Goal: Task Accomplishment & Management: Use online tool/utility

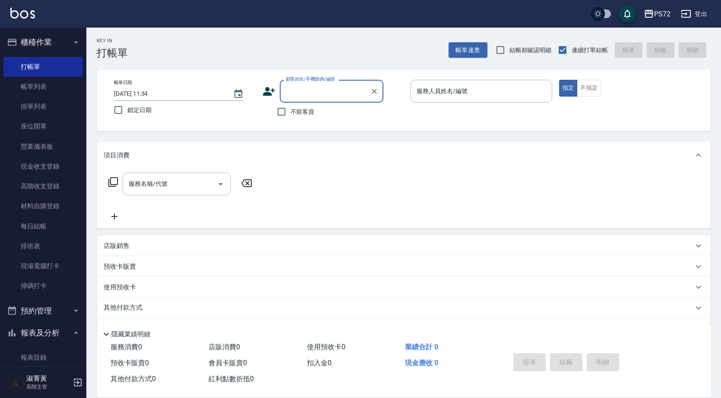
click at [305, 93] on input "顧客姓名/手機號碼/編號" at bounding box center [325, 91] width 83 height 15
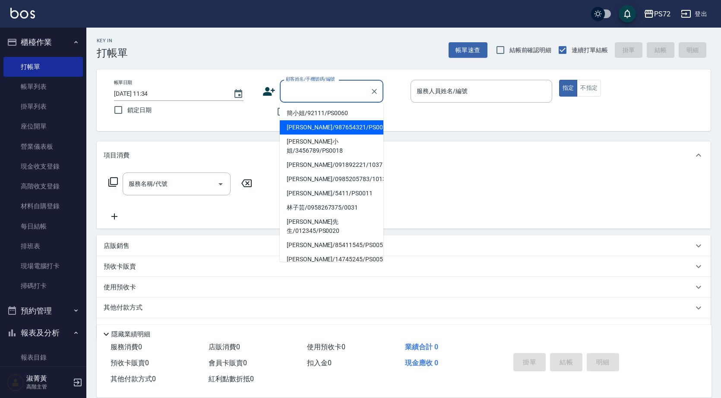
click at [326, 126] on li "[PERSON_NAME]/987654321/PS0017" at bounding box center [332, 127] width 104 height 14
type input "[PERSON_NAME]/987654321/PS0017"
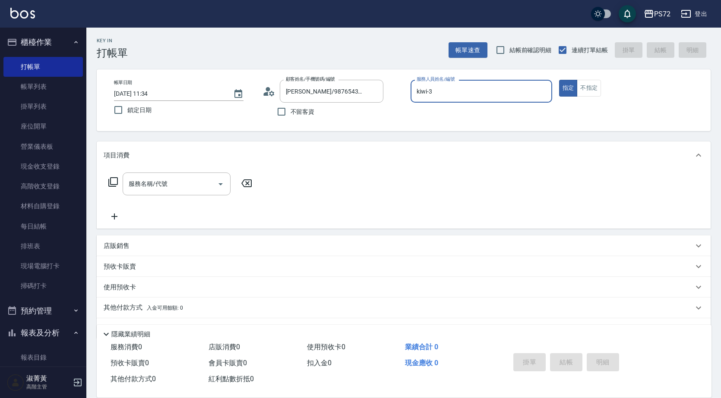
click at [446, 91] on input "kiwi-3" at bounding box center [481, 91] width 134 height 15
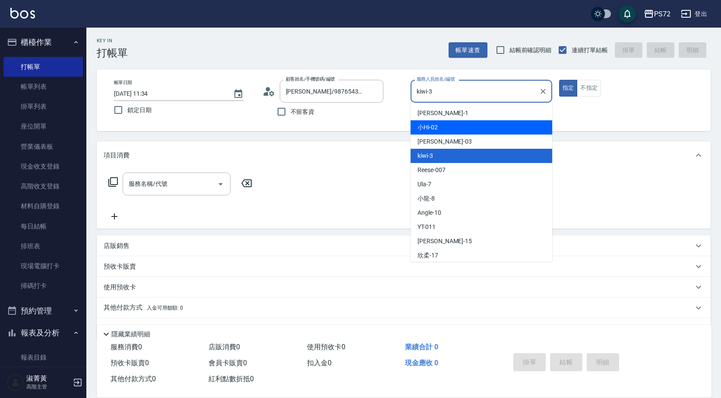
click at [435, 132] on div "小Hi -02" at bounding box center [482, 127] width 142 height 14
type input "小Hi-02"
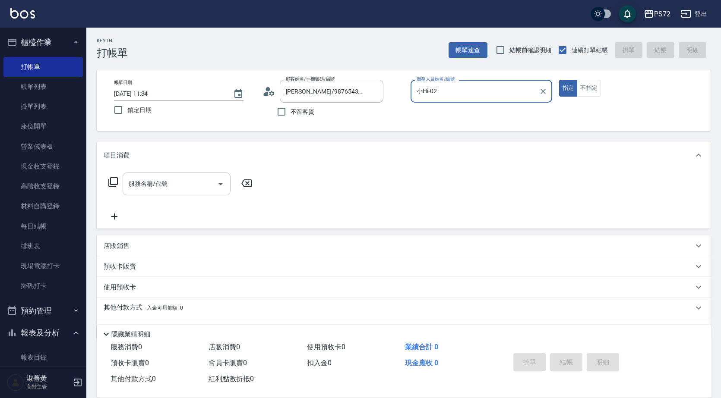
click at [155, 182] on div "服務名稱/代號 服務名稱/代號" at bounding box center [177, 184] width 108 height 23
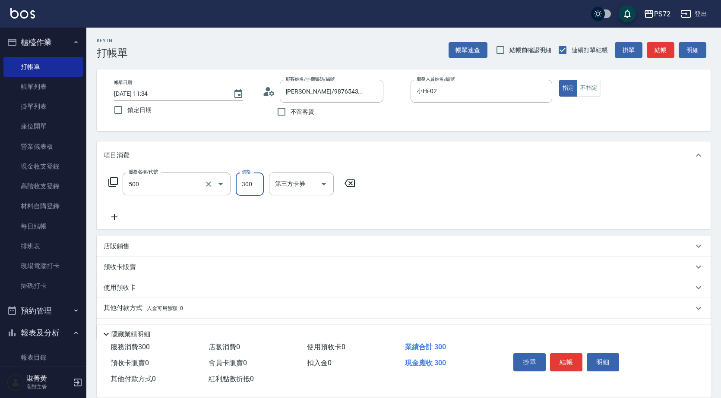
type input "洗髮(A級)(500)"
click at [566, 354] on button "結帳" at bounding box center [566, 363] width 32 height 18
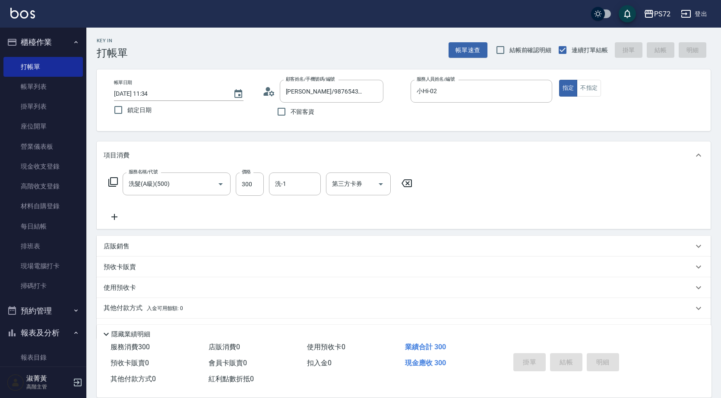
type input "[DATE] 19:24"
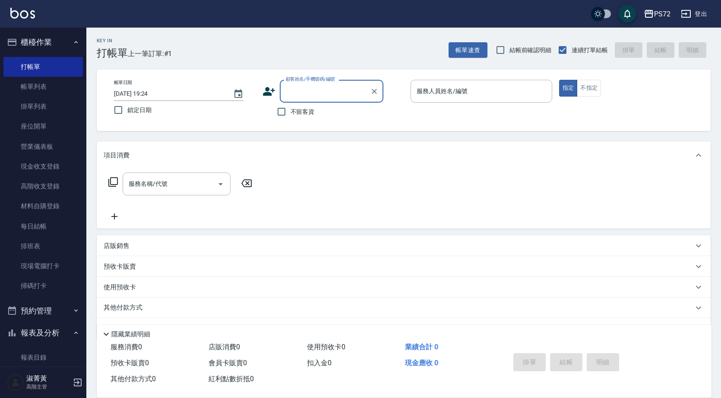
click at [341, 94] on input "顧客姓名/手機號碼/編號" at bounding box center [325, 91] width 83 height 15
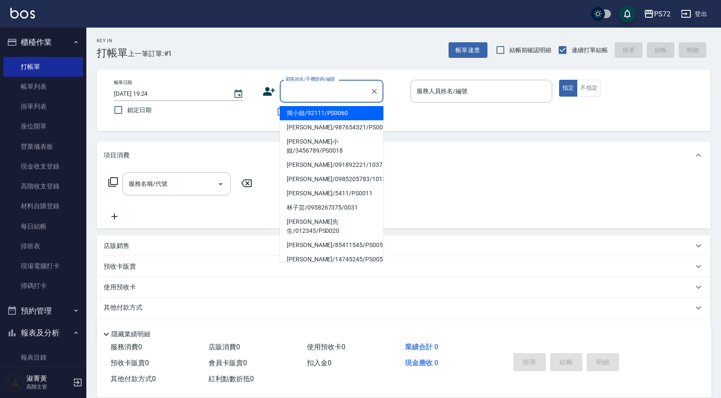
click at [329, 116] on li "簡小姐/92111/PS0060" at bounding box center [332, 113] width 104 height 14
type input "簡小姐/92111/PS0060"
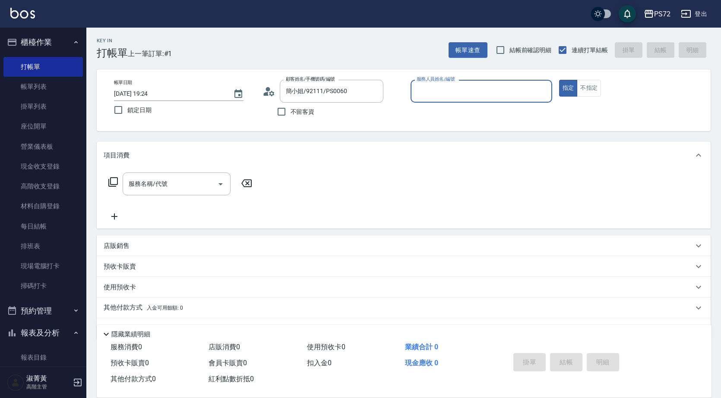
type input "小Hi-02"
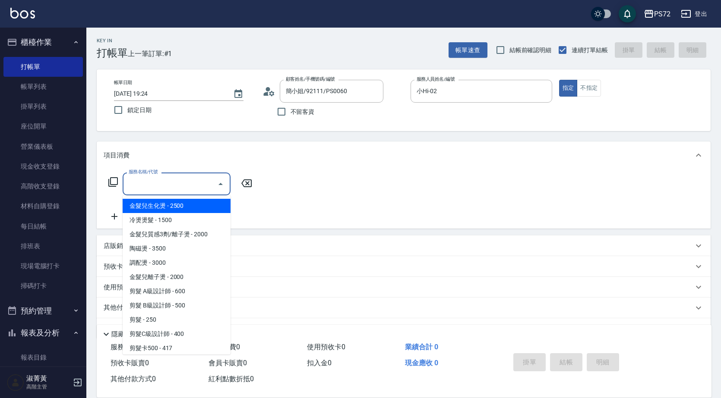
click at [142, 188] on input "服務名稱/代號" at bounding box center [169, 184] width 87 height 15
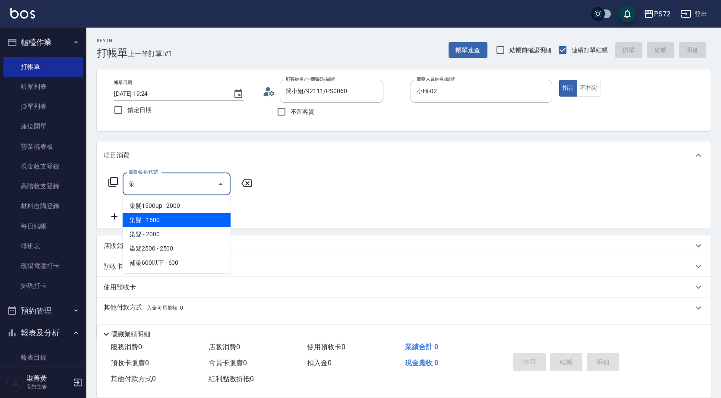
click at [195, 216] on span "染髮 - 1500" at bounding box center [177, 220] width 108 height 14
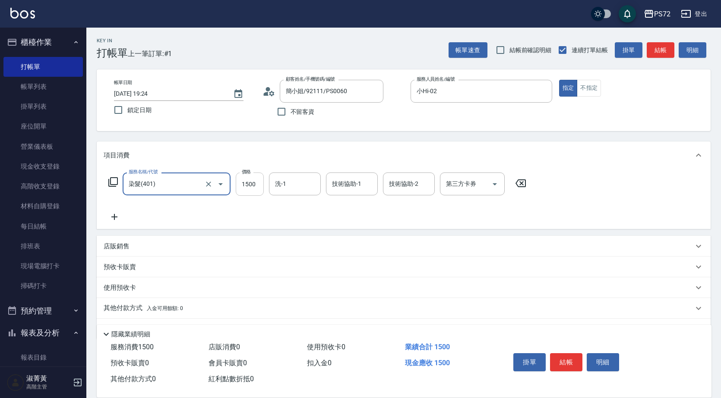
type input "染髮(401)"
click at [248, 186] on input "1500" at bounding box center [250, 184] width 28 height 23
type input "1000"
click at [559, 359] on button "結帳" at bounding box center [566, 363] width 32 height 18
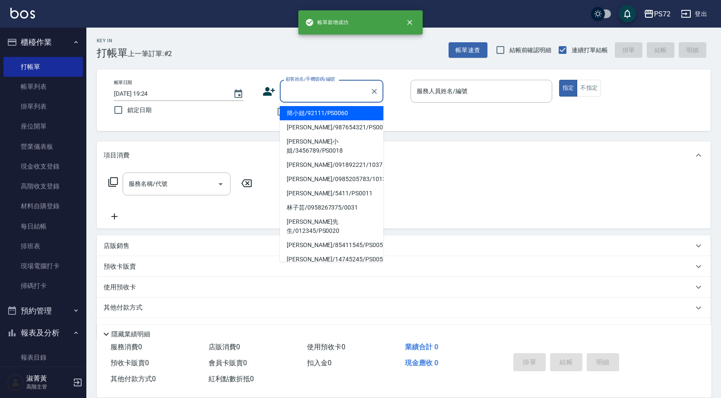
click at [316, 92] on input "顧客姓名/手機號碼/編號" at bounding box center [325, 91] width 83 height 15
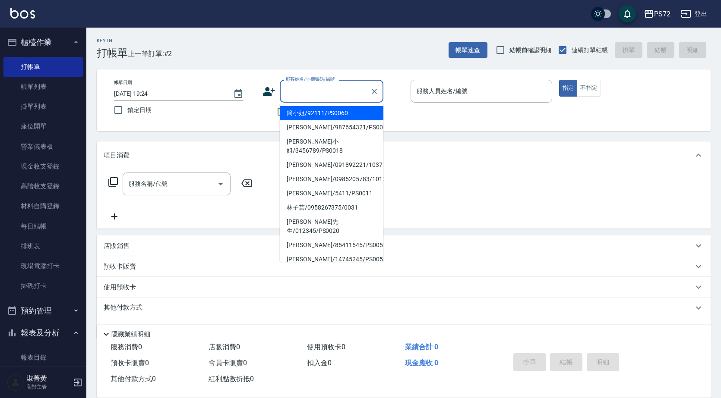
drag, startPoint x: 319, startPoint y: 111, endPoint x: 441, endPoint y: 95, distance: 122.5
click at [327, 111] on li "簡小姐/92111/PS0060" at bounding box center [332, 113] width 104 height 14
type input "簡小姐/92111/PS0060"
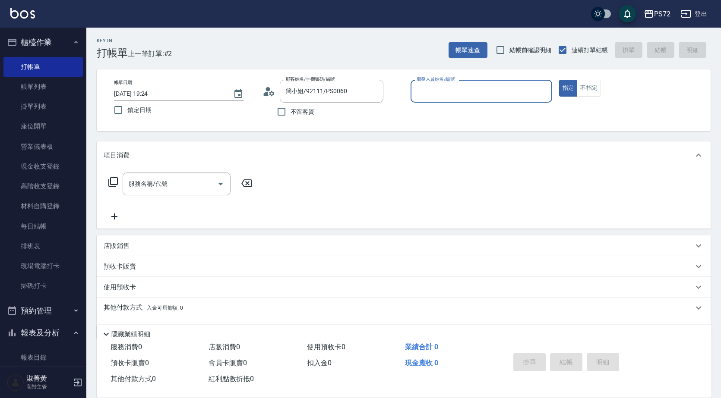
type input "小Hi-02"
click at [441, 94] on input "小Hi-02" at bounding box center [481, 91] width 134 height 15
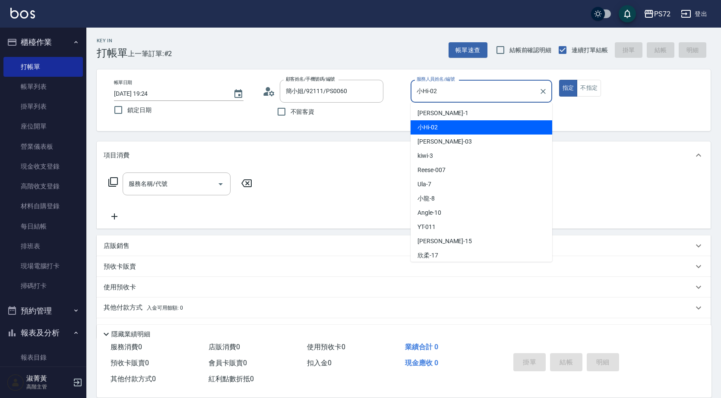
drag, startPoint x: 445, startPoint y: 129, endPoint x: 517, endPoint y: 104, distance: 76.3
click at [447, 128] on div "小Hi -02" at bounding box center [482, 127] width 142 height 14
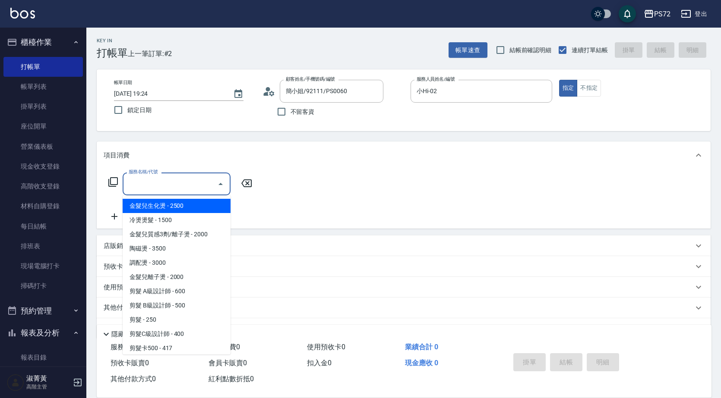
click at [141, 188] on input "服務名稱/代號" at bounding box center [169, 184] width 87 height 15
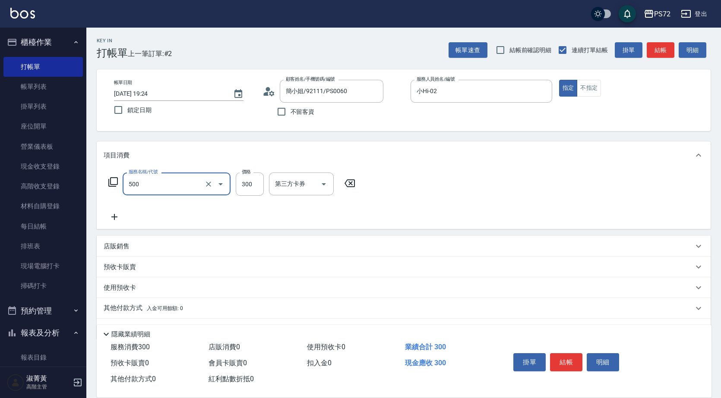
type input "洗髮(A級)(500)"
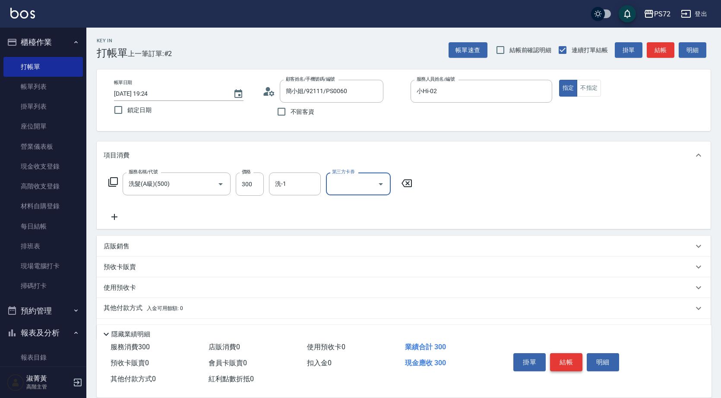
click at [574, 364] on button "結帳" at bounding box center [566, 363] width 32 height 18
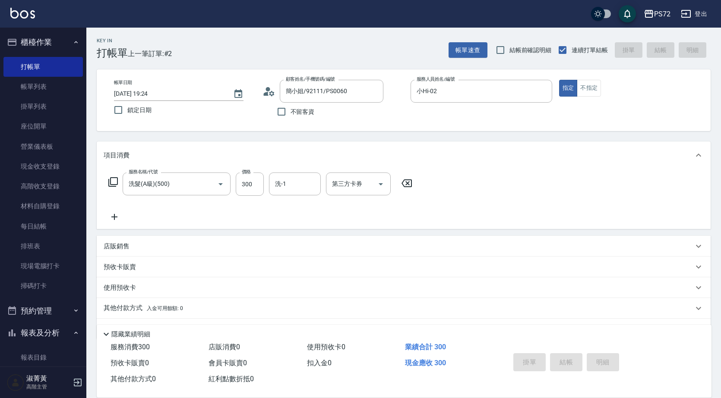
type input "[DATE] 19:25"
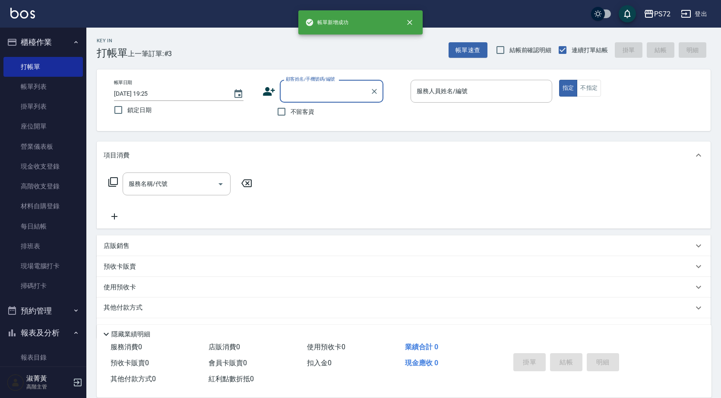
click at [300, 92] on input "顧客姓名/手機號碼/編號" at bounding box center [325, 91] width 83 height 15
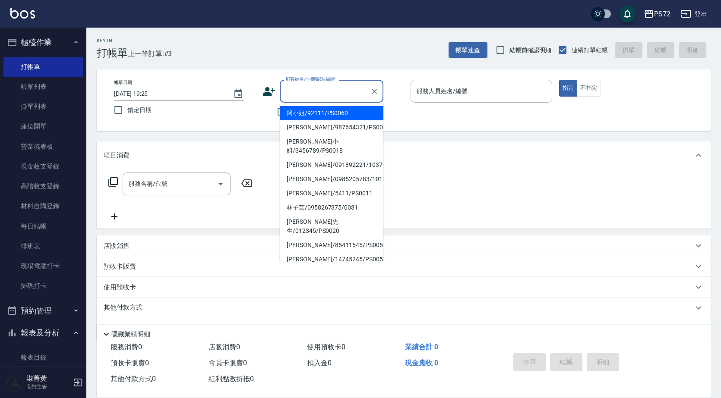
click at [309, 104] on ul "簡小姐/92111/PS0060 [PERSON_NAME]/987654321/PS0017 [PERSON_NAME]小姐/3456789/PS0018 …" at bounding box center [332, 182] width 104 height 159
click at [315, 115] on li "簡小姐/92111/PS0060" at bounding box center [332, 113] width 104 height 14
type input "簡小姐/92111/PS0060"
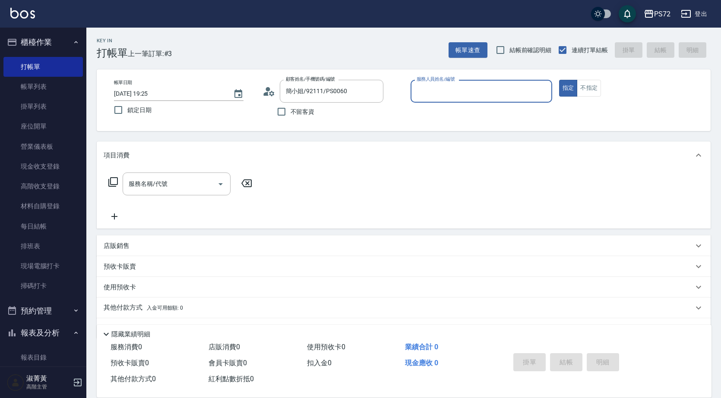
type input "小Hi-02"
drag, startPoint x: 193, startPoint y: 189, endPoint x: 203, endPoint y: 192, distance: 10.8
click at [193, 189] on input "服務名稱/代號" at bounding box center [169, 184] width 87 height 15
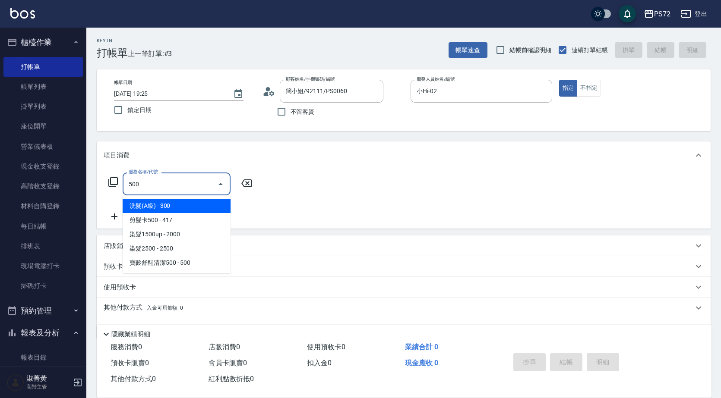
type input "洗髮(A級)(500)"
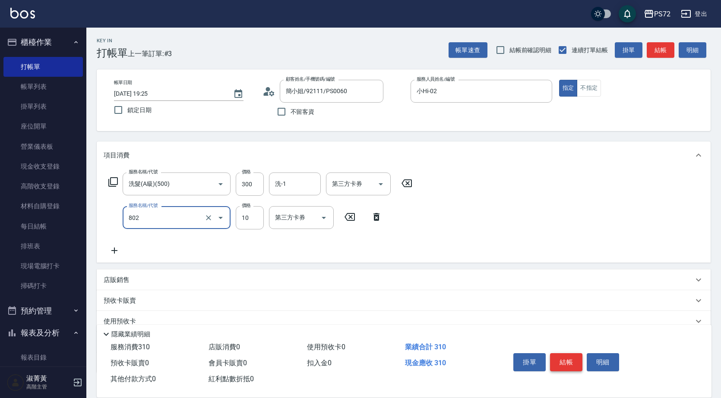
type input "潤絲(802)"
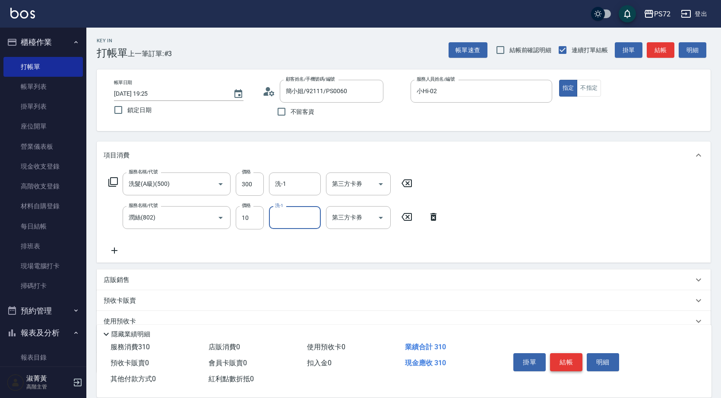
click at [561, 358] on button "結帳" at bounding box center [566, 363] width 32 height 18
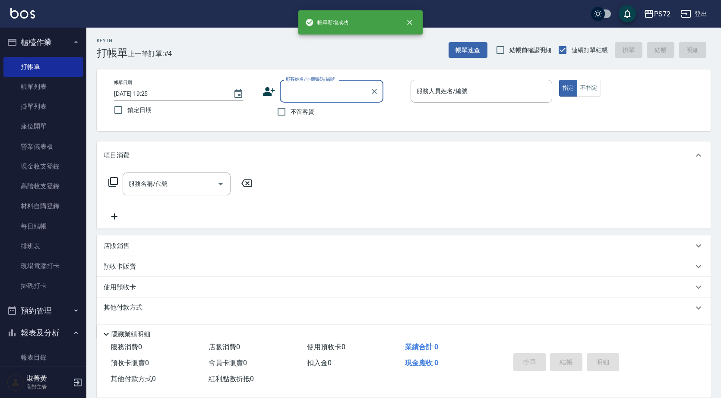
click at [302, 90] on input "顧客姓名/手機號碼/編號" at bounding box center [325, 91] width 83 height 15
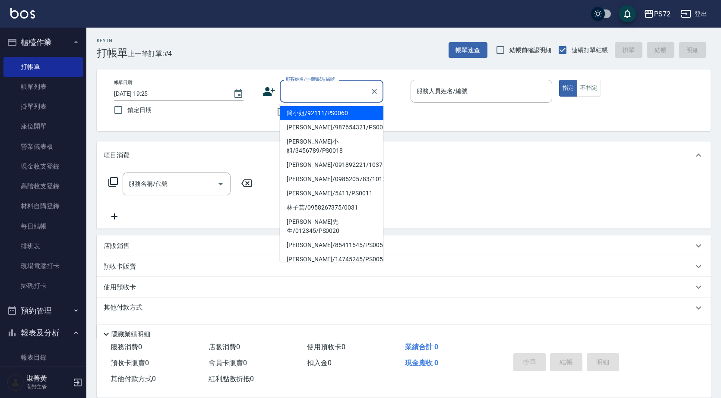
click at [321, 112] on li "簡小姐/92111/PS0060" at bounding box center [332, 113] width 104 height 14
type input "簡小姐/92111/PS0060"
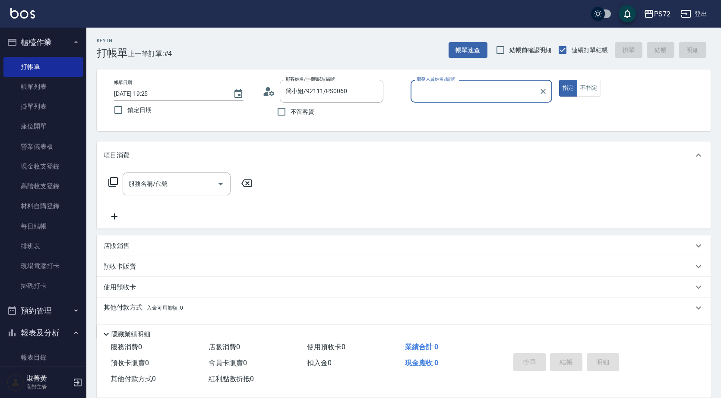
type input "小Hi-02"
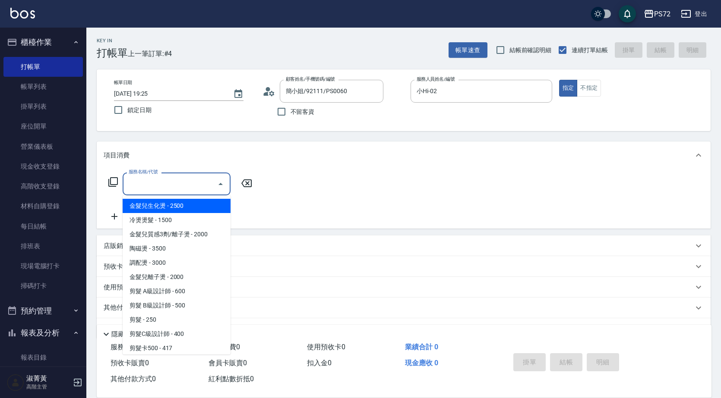
drag, startPoint x: 207, startPoint y: 187, endPoint x: 221, endPoint y: 182, distance: 15.0
click at [211, 187] on input "服務名稱/代號" at bounding box center [169, 184] width 87 height 15
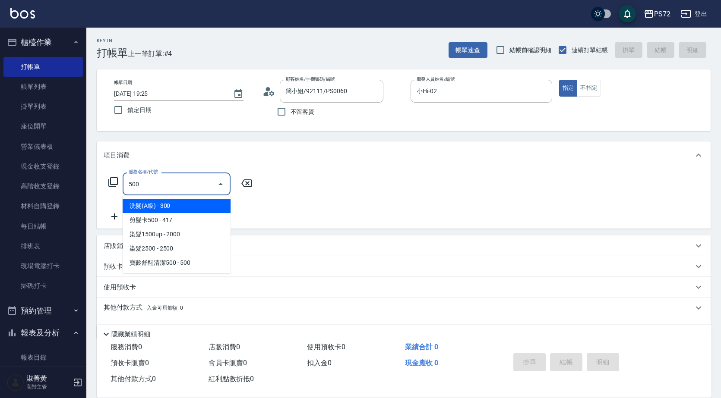
type input "洗髮(A級)(500)"
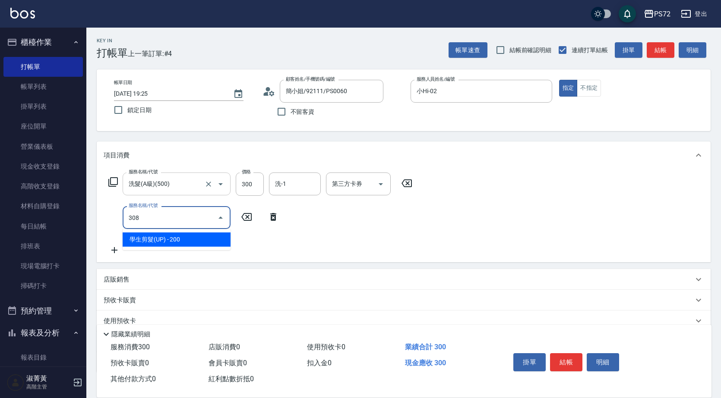
type input "學生剪髮(UP)(308)"
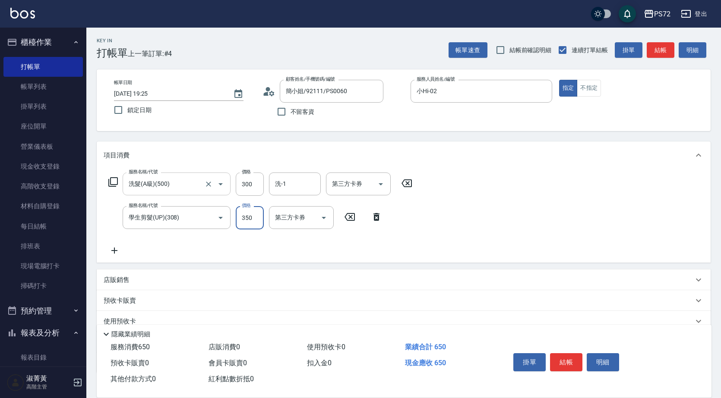
type input "350"
click at [567, 354] on button "結帳" at bounding box center [566, 363] width 32 height 18
